Goal: Task Accomplishment & Management: Use online tool/utility

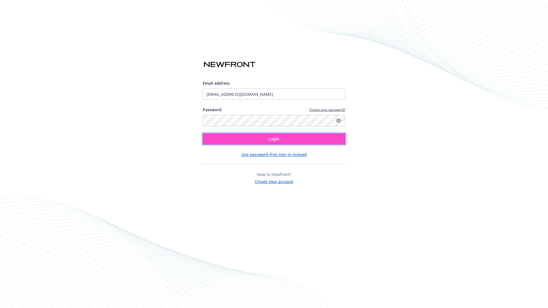
click at [274, 139] on span "Login" at bounding box center [273, 138] width 11 height 5
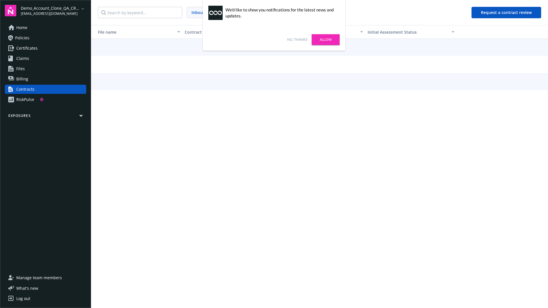
click at [297, 40] on link "No, thanks" at bounding box center [297, 39] width 20 height 5
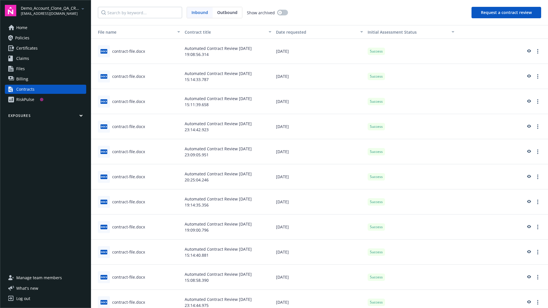
click at [506, 13] on button "Request a contract review" at bounding box center [506, 12] width 70 height 11
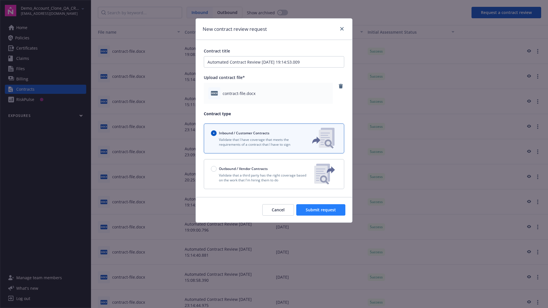
type input "Automated Contract Review [DATE] 19:14:53.009"
click at [321, 210] on span "Submit request" at bounding box center [320, 209] width 30 height 5
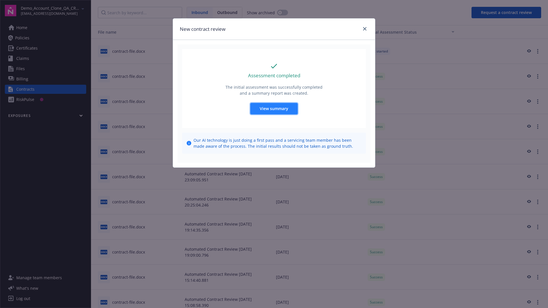
click at [273, 108] on span "View summary" at bounding box center [274, 108] width 29 height 5
